Goal: Check status: Check status

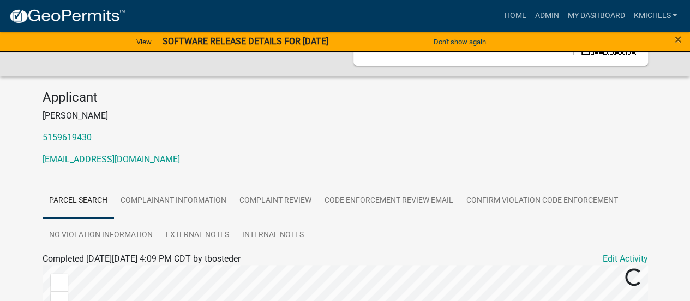
scroll to position [76, 0]
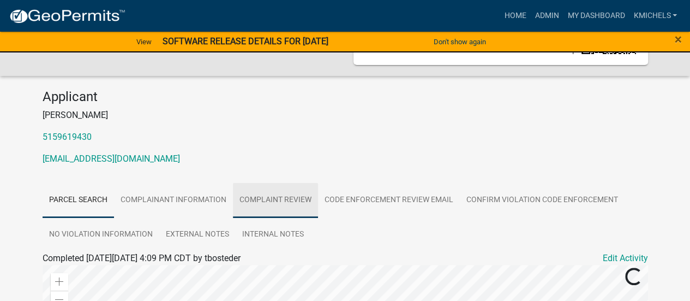
click at [285, 202] on link "Complaint Review" at bounding box center [275, 200] width 85 height 35
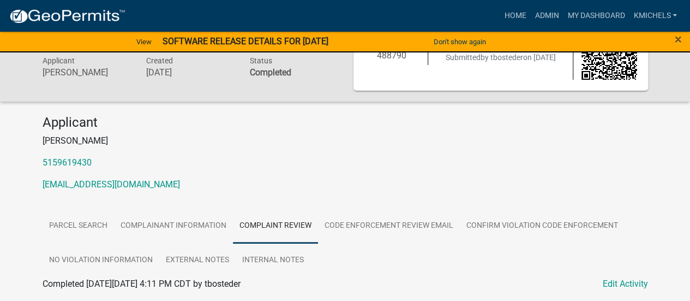
scroll to position [0, 0]
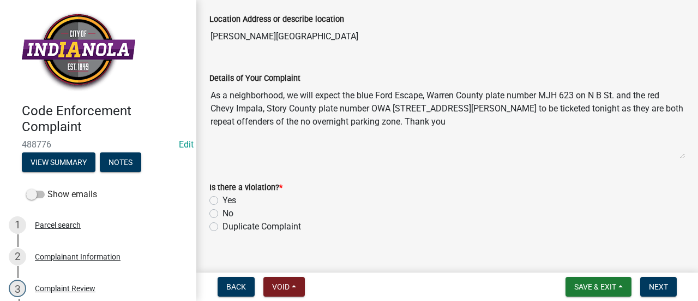
scroll to position [65, 0]
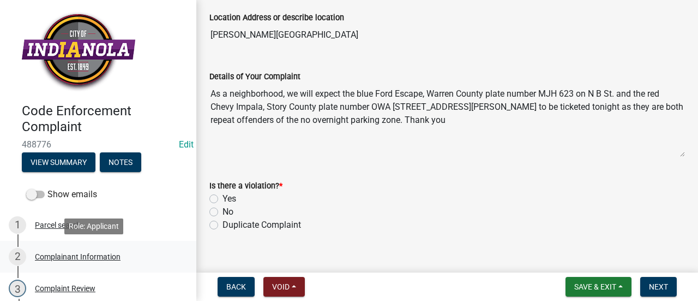
click at [101, 248] on div "2 Complainant Information" at bounding box center [94, 256] width 170 height 17
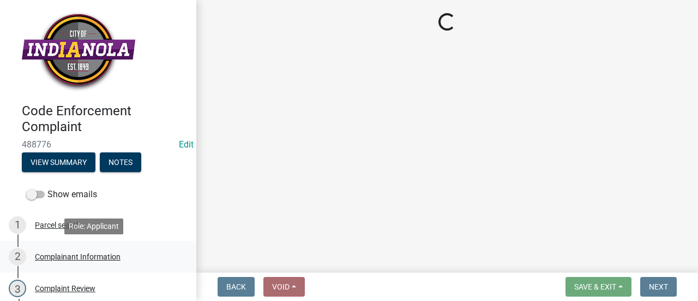
scroll to position [0, 0]
click at [100, 262] on div "2 Complainant Information" at bounding box center [94, 256] width 170 height 17
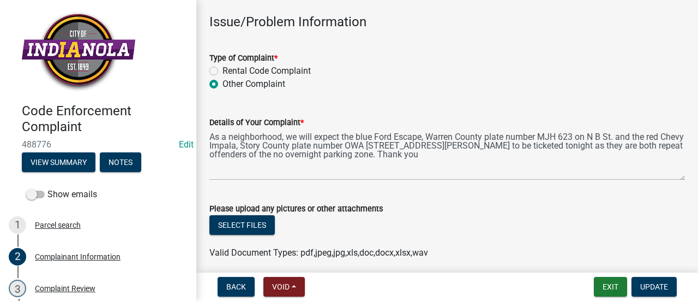
scroll to position [333, 0]
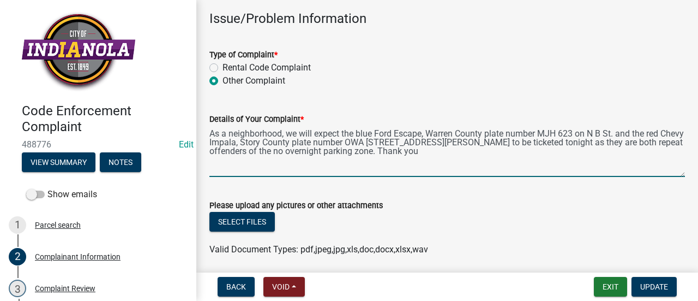
drag, startPoint x: 211, startPoint y: 132, endPoint x: 420, endPoint y: 154, distance: 210.6
click at [420, 154] on textarea "As a neighborhood, we will expect the blue Ford Escape, Warren County plate num…" at bounding box center [447, 150] width 476 height 51
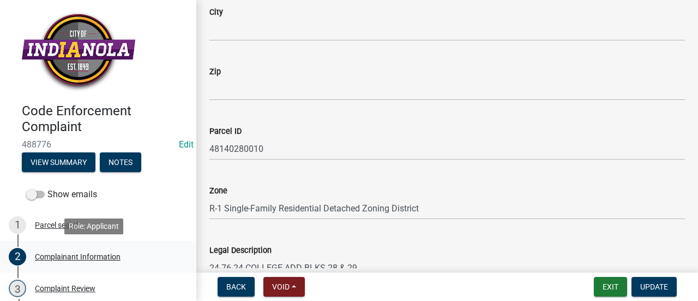
scroll to position [70, 0]
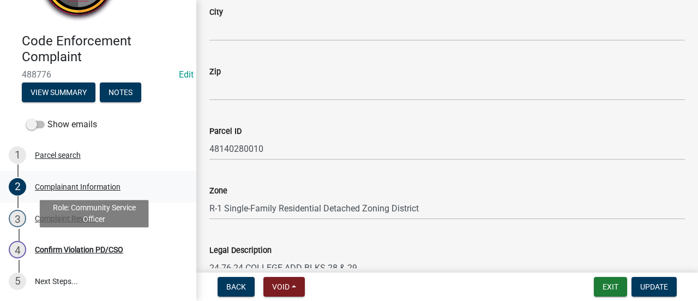
click at [115, 249] on div "Confirm Violation PD/CSO" at bounding box center [79, 249] width 88 height 8
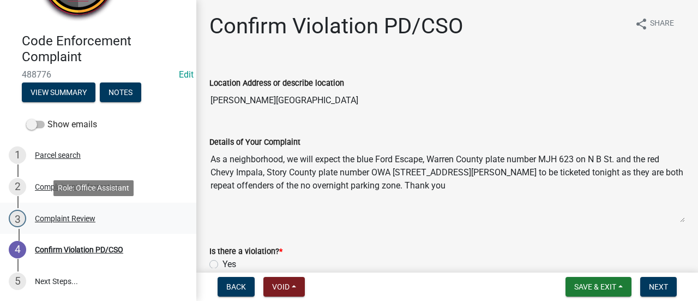
click at [125, 210] on div "3 Complaint Review" at bounding box center [94, 217] width 170 height 17
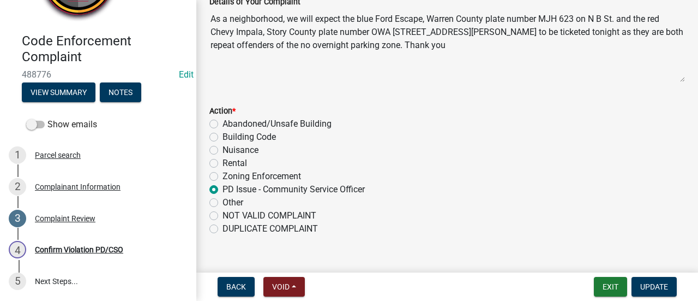
scroll to position [159, 0]
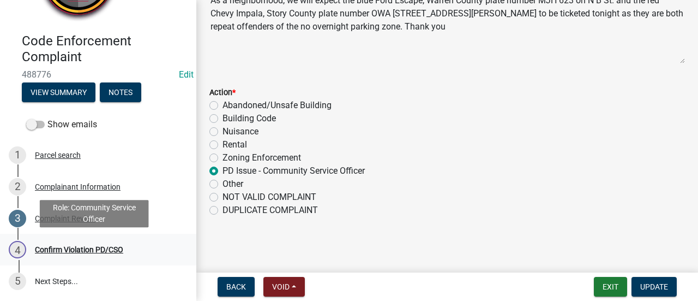
click at [76, 253] on div "Confirm Violation PD/CSO" at bounding box center [79, 249] width 88 height 8
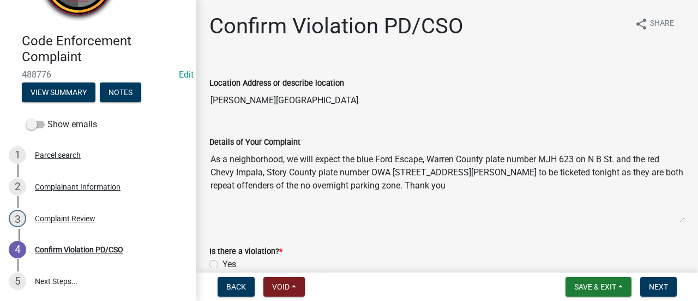
scroll to position [80, 0]
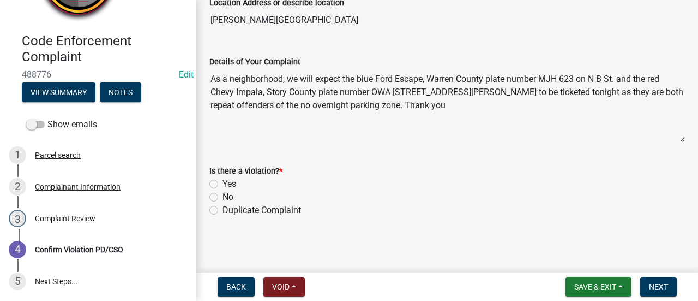
click at [223, 208] on label "Duplicate Complaint" at bounding box center [262, 209] width 79 height 13
click at [223, 208] on input "Duplicate Complaint" at bounding box center [226, 206] width 7 height 7
radio input "true"
click at [657, 283] on span "Next" at bounding box center [658, 286] width 19 height 9
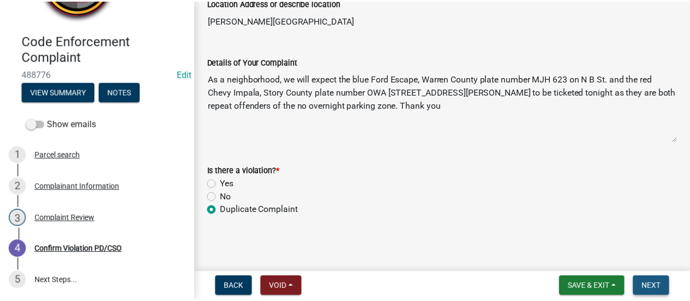
scroll to position [0, 0]
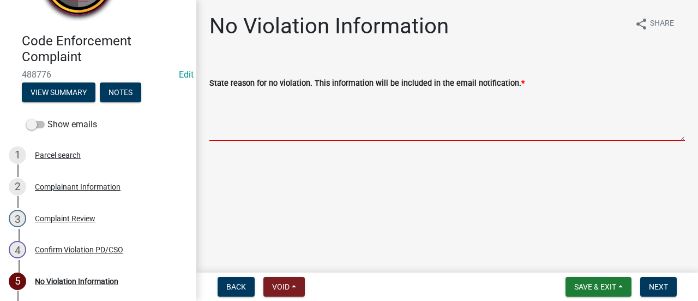
click at [416, 116] on textarea "State reason for no violation. This information will be included in the email n…" at bounding box center [447, 114] width 476 height 51
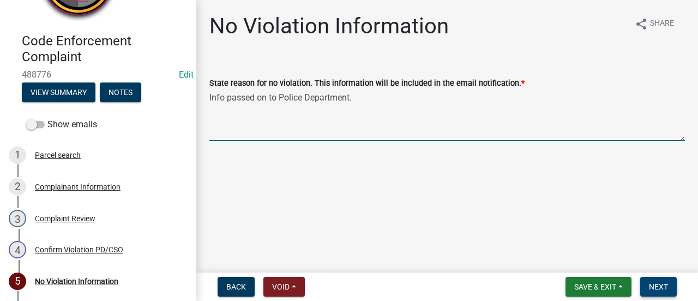
type textarea "Info passed on to Police Department."
click at [656, 286] on span "Next" at bounding box center [658, 286] width 19 height 9
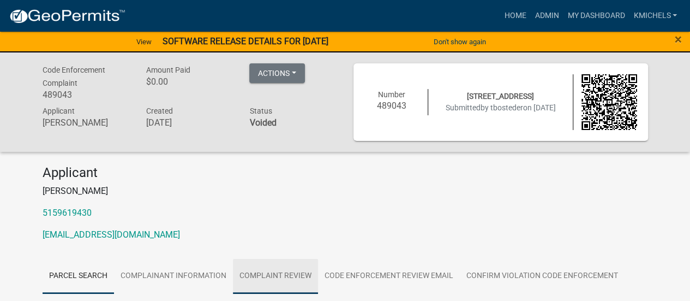
click at [274, 275] on link "Complaint Review" at bounding box center [275, 276] width 85 height 35
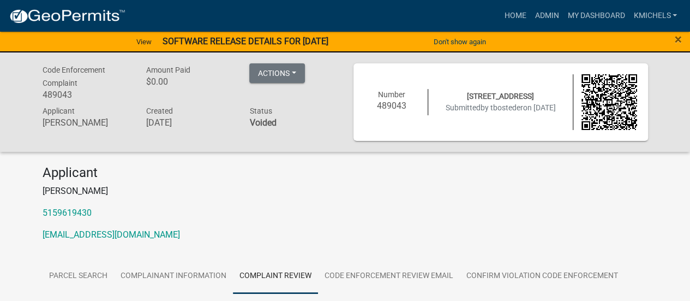
scroll to position [263, 0]
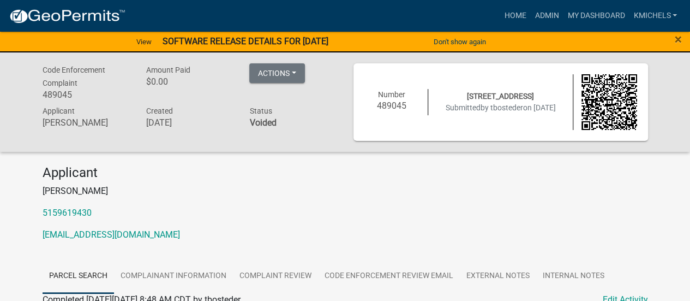
scroll to position [42, 0]
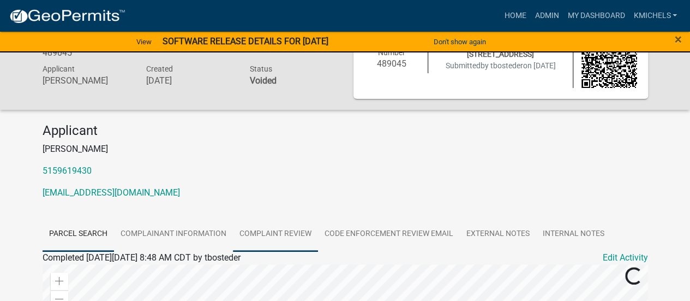
click at [274, 221] on link "Complaint Review" at bounding box center [275, 234] width 85 height 35
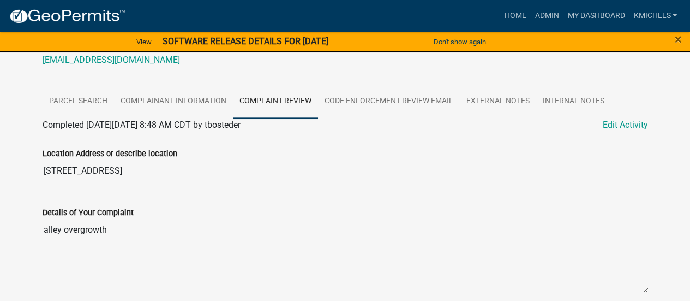
scroll to position [279, 0]
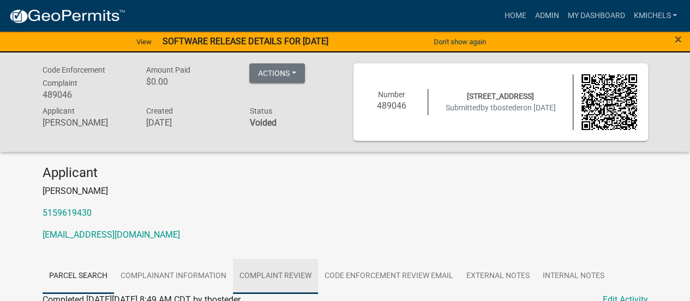
click at [273, 268] on link "Complaint Review" at bounding box center [275, 276] width 85 height 35
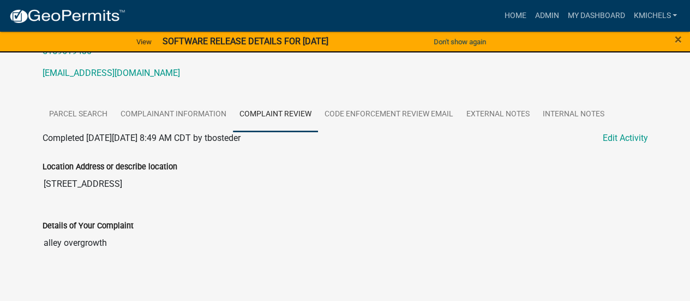
scroll to position [170, 0]
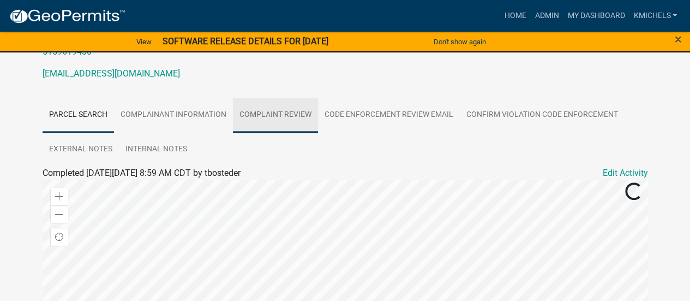
drag, startPoint x: 0, startPoint y: 0, endPoint x: 251, endPoint y: 127, distance: 281.0
click at [251, 127] on link "Complaint Review" at bounding box center [275, 115] width 85 height 35
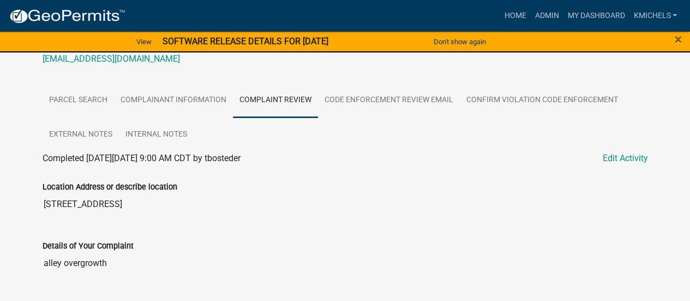
scroll to position [213, 0]
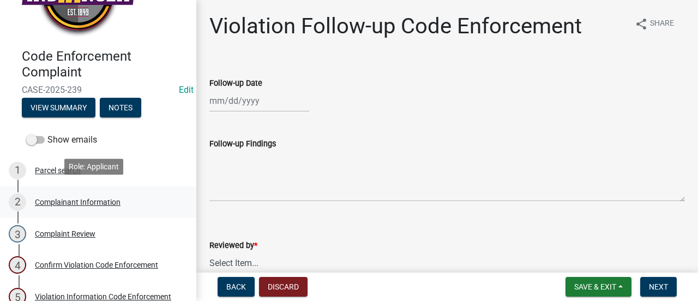
scroll to position [59, 0]
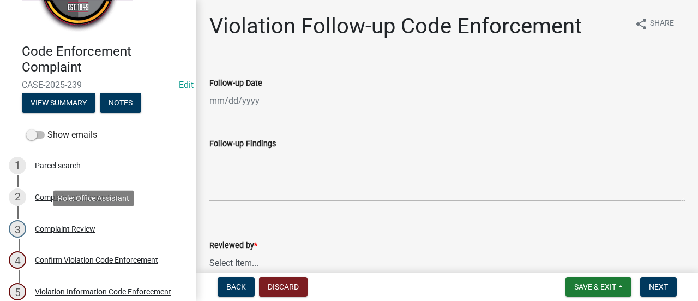
click at [106, 215] on link "3 Complaint Review" at bounding box center [98, 229] width 196 height 32
